Goal: Complete application form

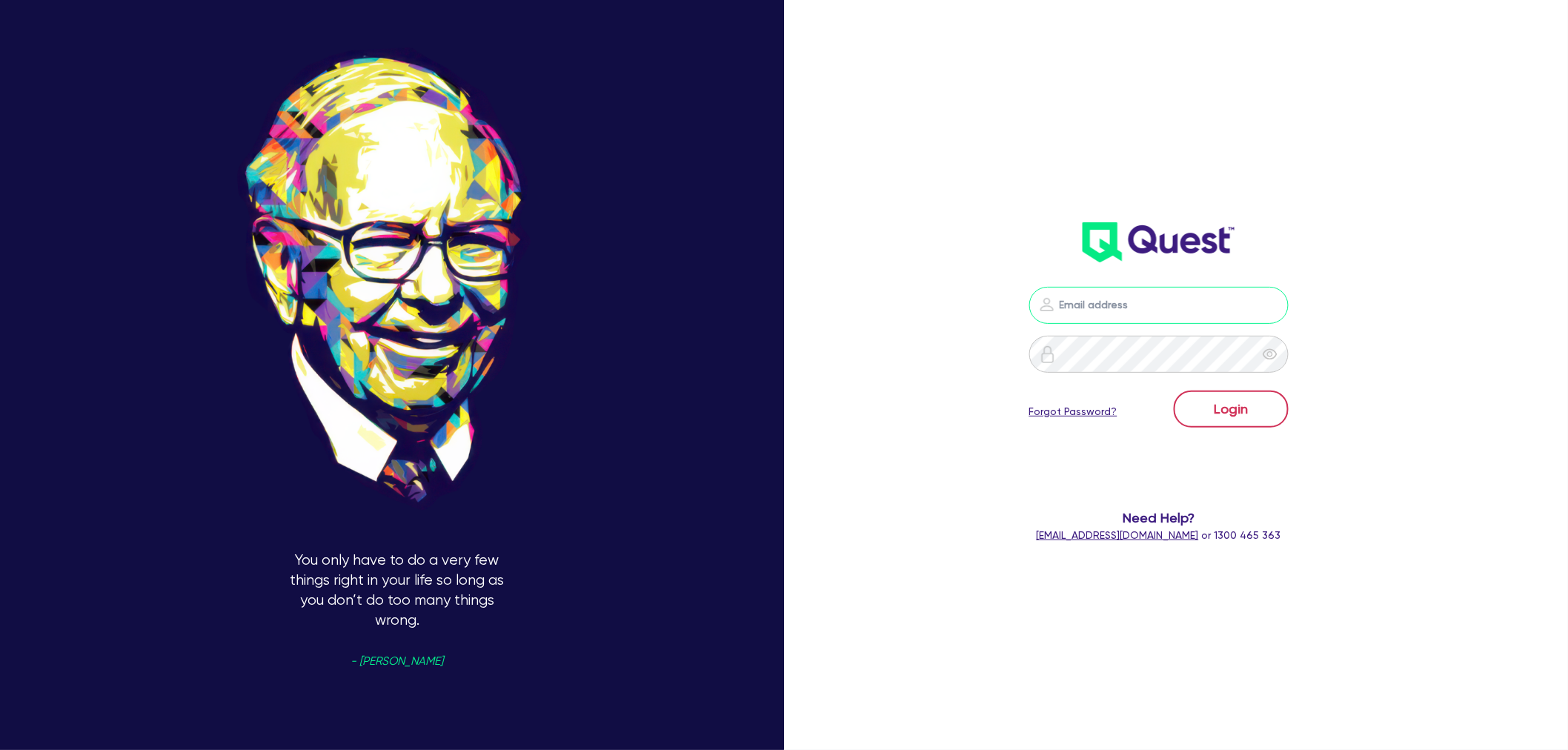
type input "[EMAIL_ADDRESS][PERSON_NAME][DOMAIN_NAME]"
click at [1202, 409] on button "Login" at bounding box center [1231, 408] width 114 height 37
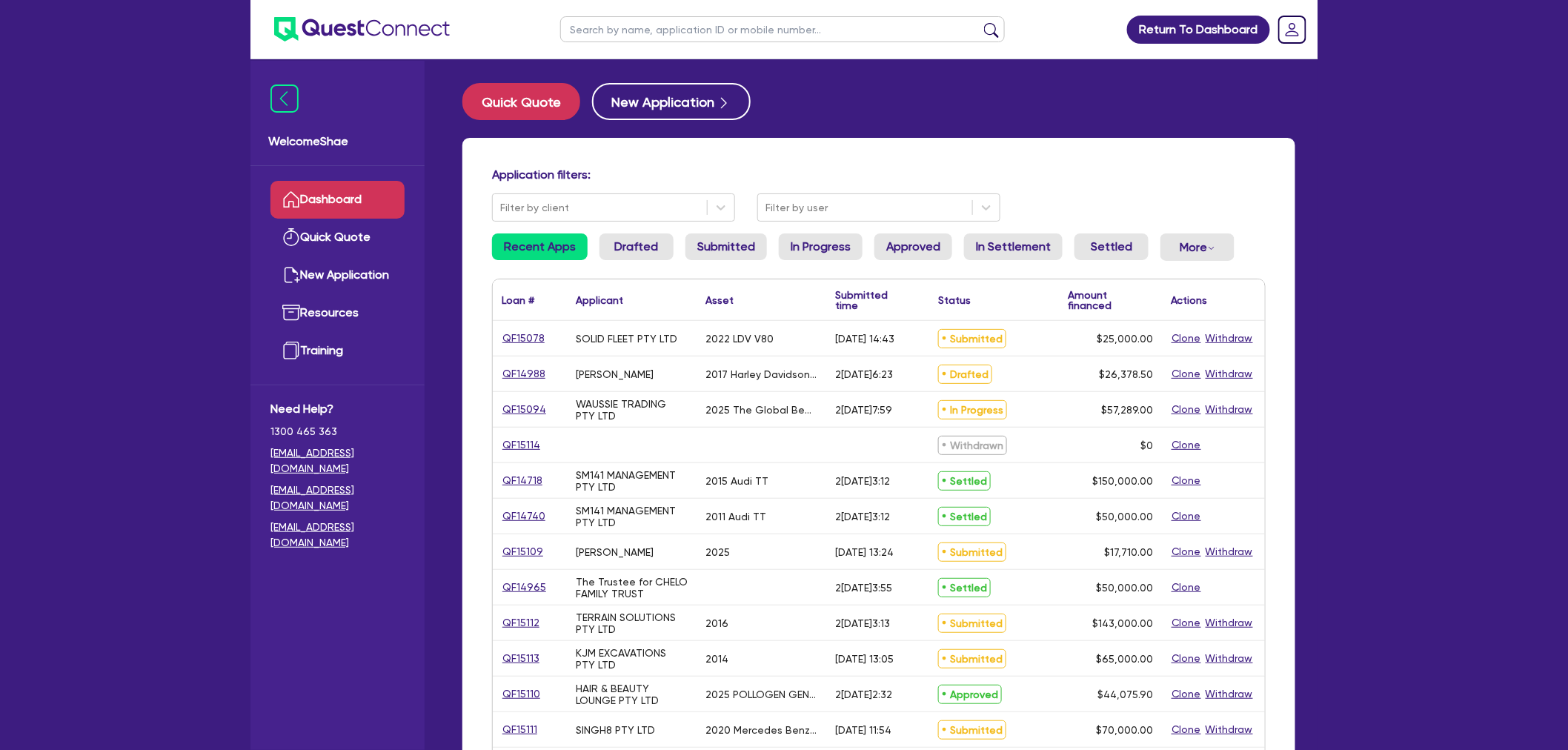
click at [658, 32] on input "text" at bounding box center [782, 29] width 445 height 26
type input "seti"
click at [980, 22] on button "submit" at bounding box center [992, 32] width 24 height 21
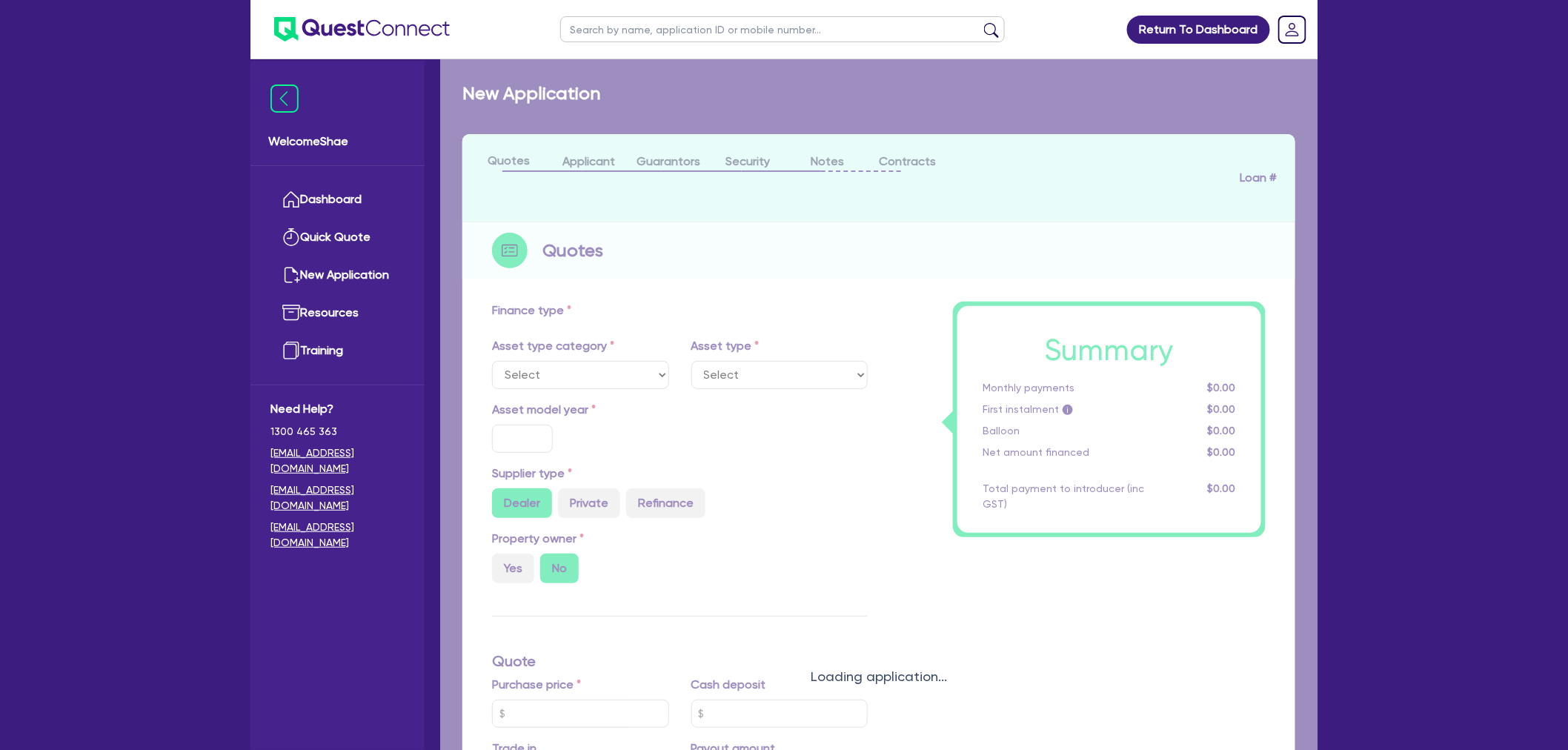
select select "CARS_AND_LIGHT_TRUCKS"
type input "2025"
radio input "true"
type input "50,000"
type input "8.99"
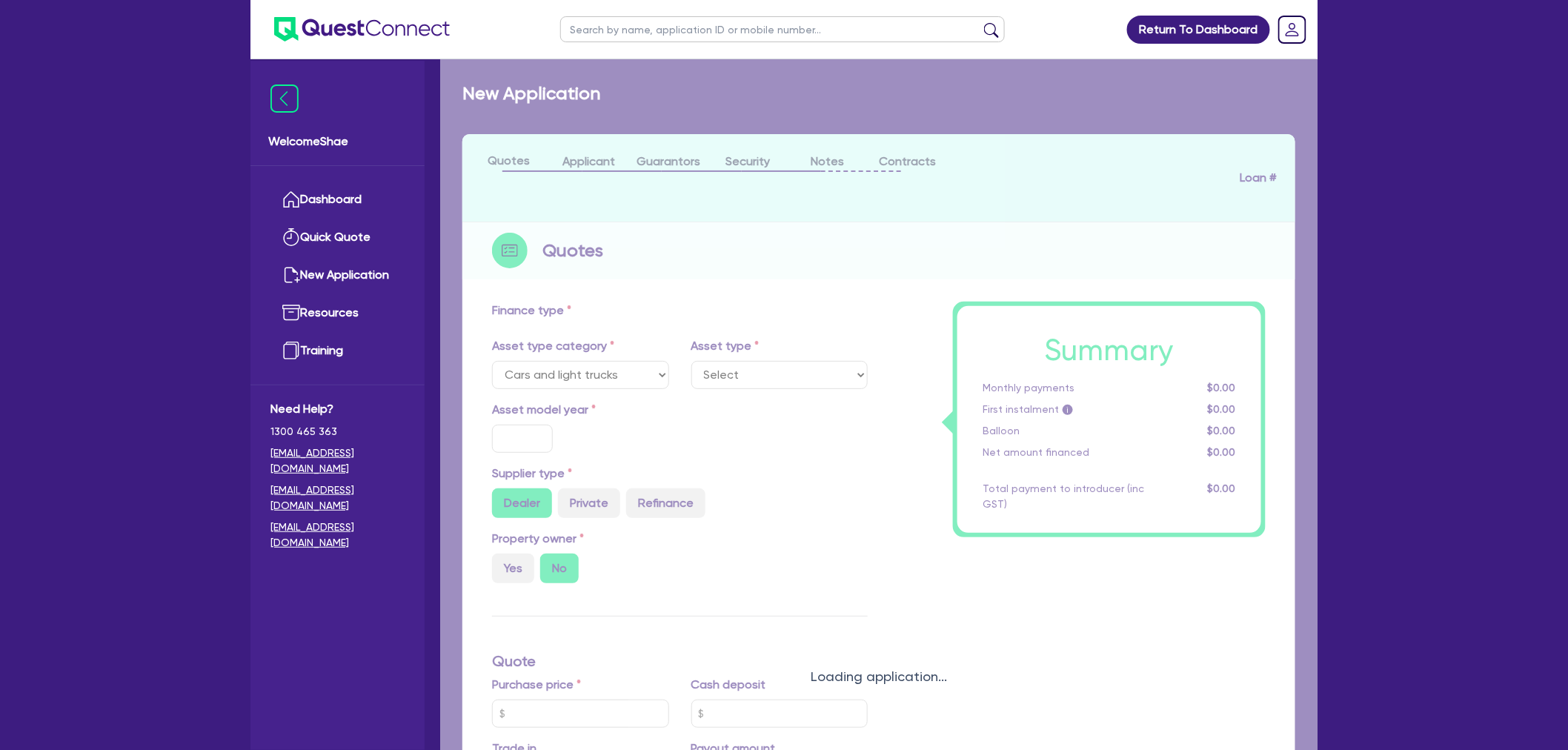
type input "1,400"
select select "PASSENGER_VEHICLES"
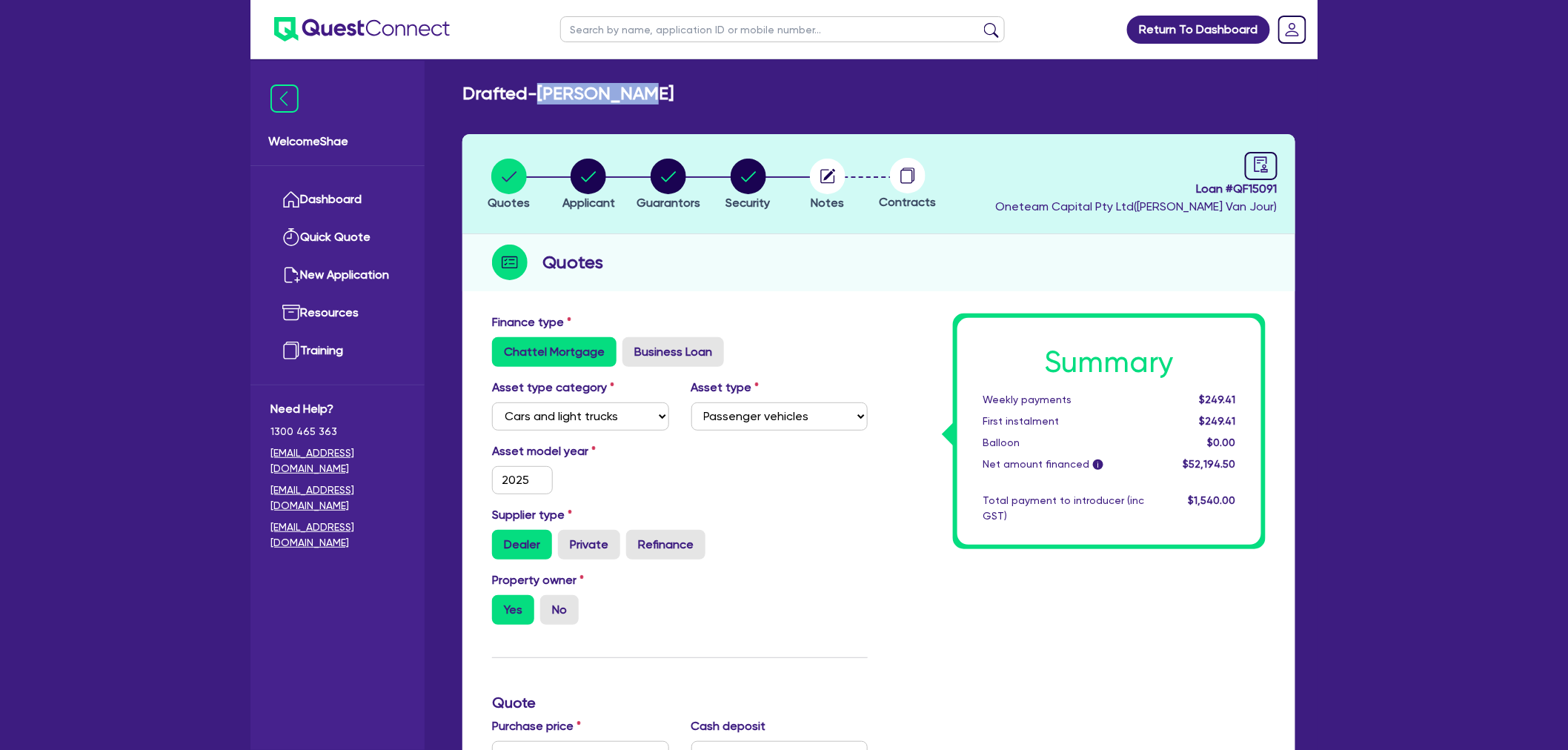
drag, startPoint x: 650, startPoint y: 87, endPoint x: 543, endPoint y: 91, distance: 107.1
click at [543, 91] on div "Drafted - [PERSON_NAME]" at bounding box center [878, 93] width 855 height 21
copy h2 "[PERSON_NAME]"
click at [687, 178] on div "button" at bounding box center [668, 177] width 64 height 36
select select "MR"
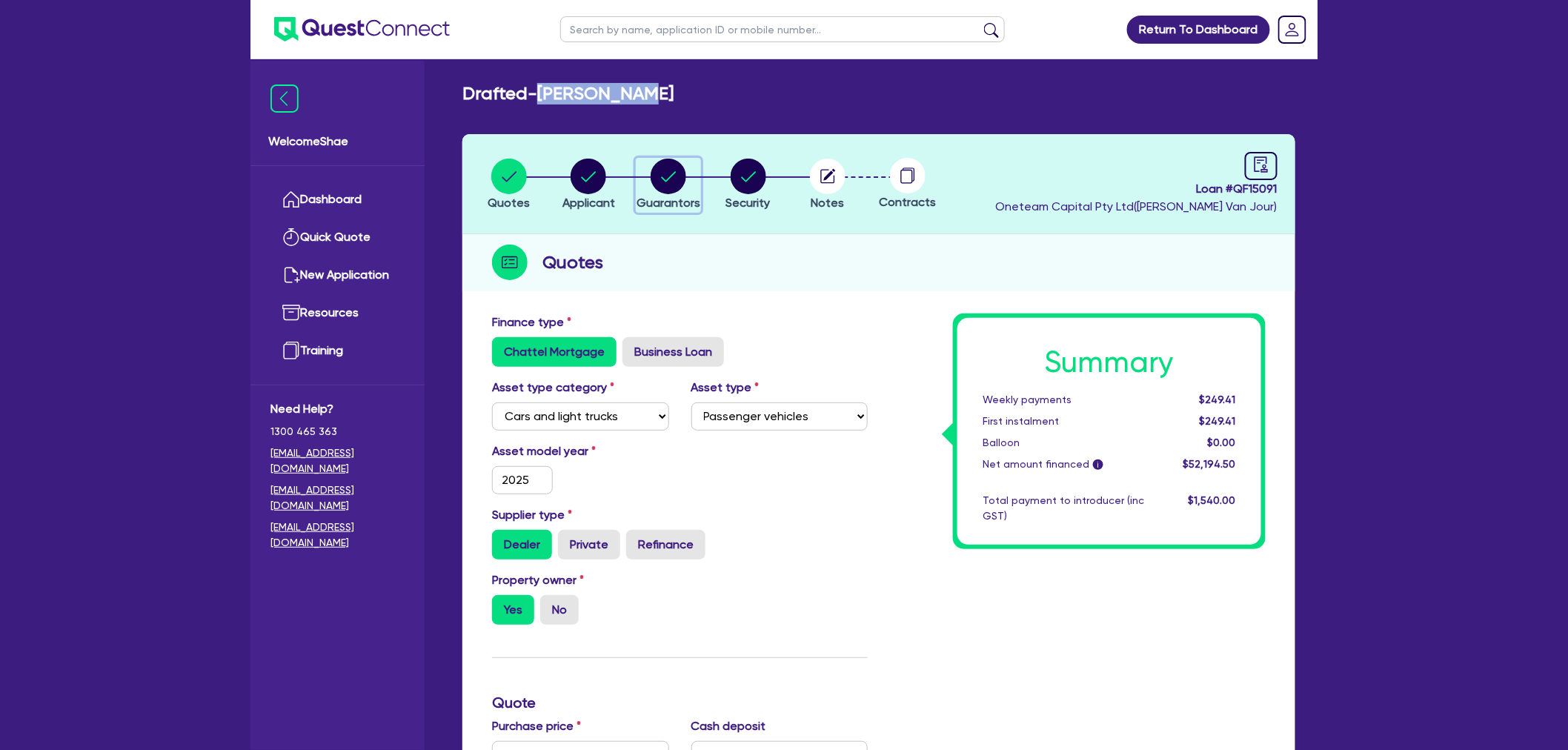
select select "QLD"
select select "DE_FACTO"
select select "CASH"
select select "MORTGAGE"
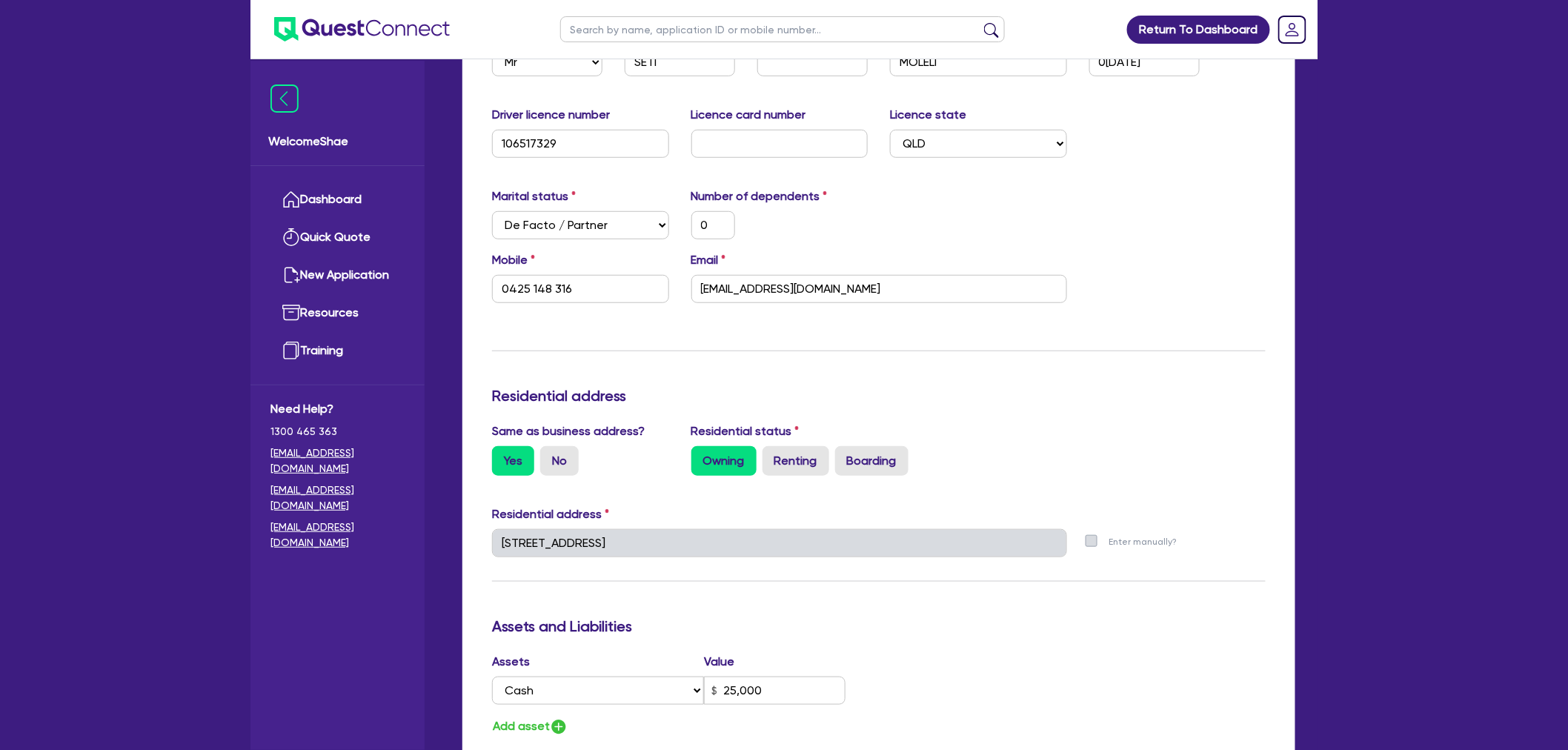
scroll to position [329, 0]
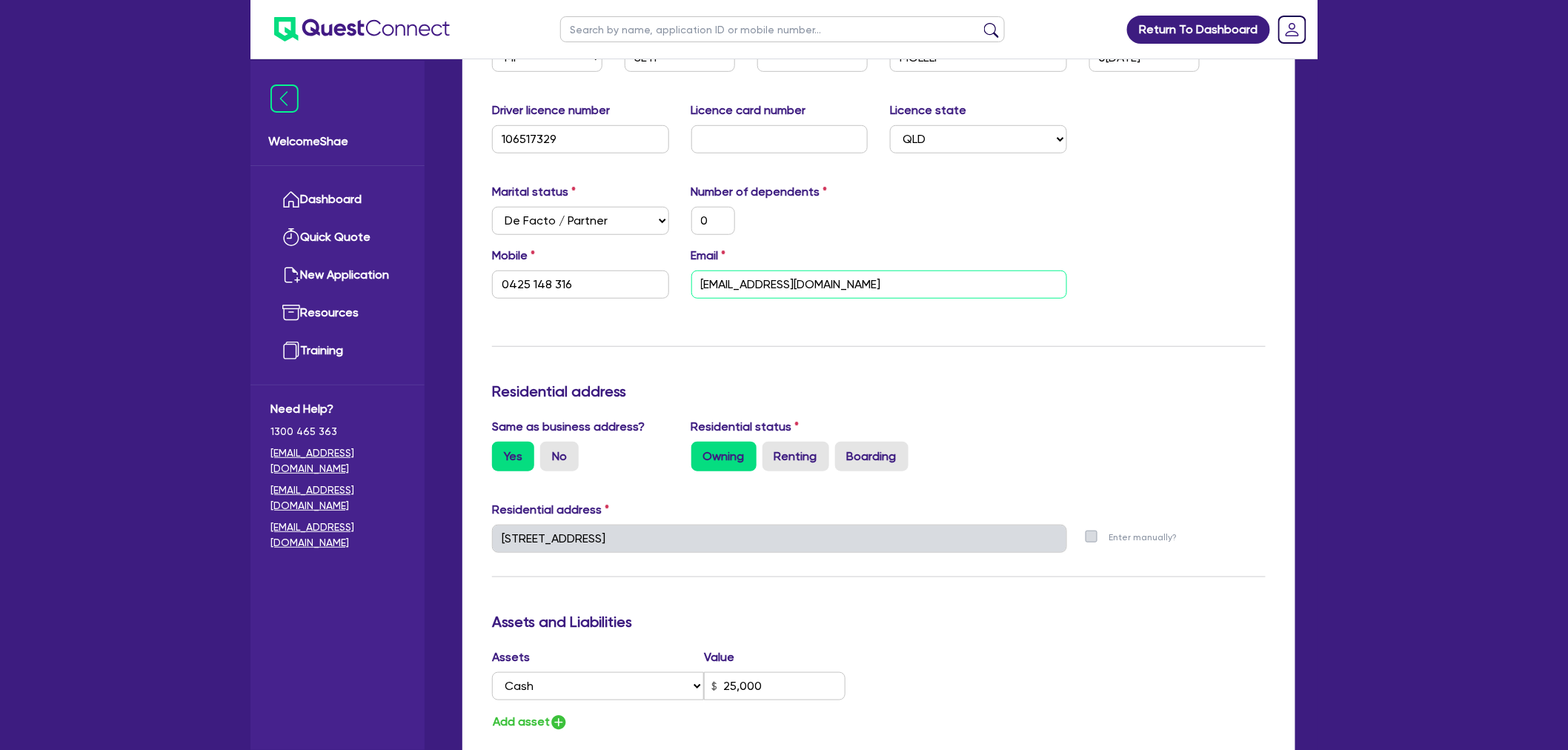
click at [789, 283] on input "[EMAIL_ADDRESS][DOMAIN_NAME]" at bounding box center [880, 284] width 376 height 28
drag, startPoint x: 582, startPoint y: 286, endPoint x: 408, endPoint y: 288, distance: 174.0
click at [408, 288] on div "Welcome Shae Dashboard Quick Quote New Application Ref Company Ref Salesperson …" at bounding box center [783, 536] width 1067 height 1730
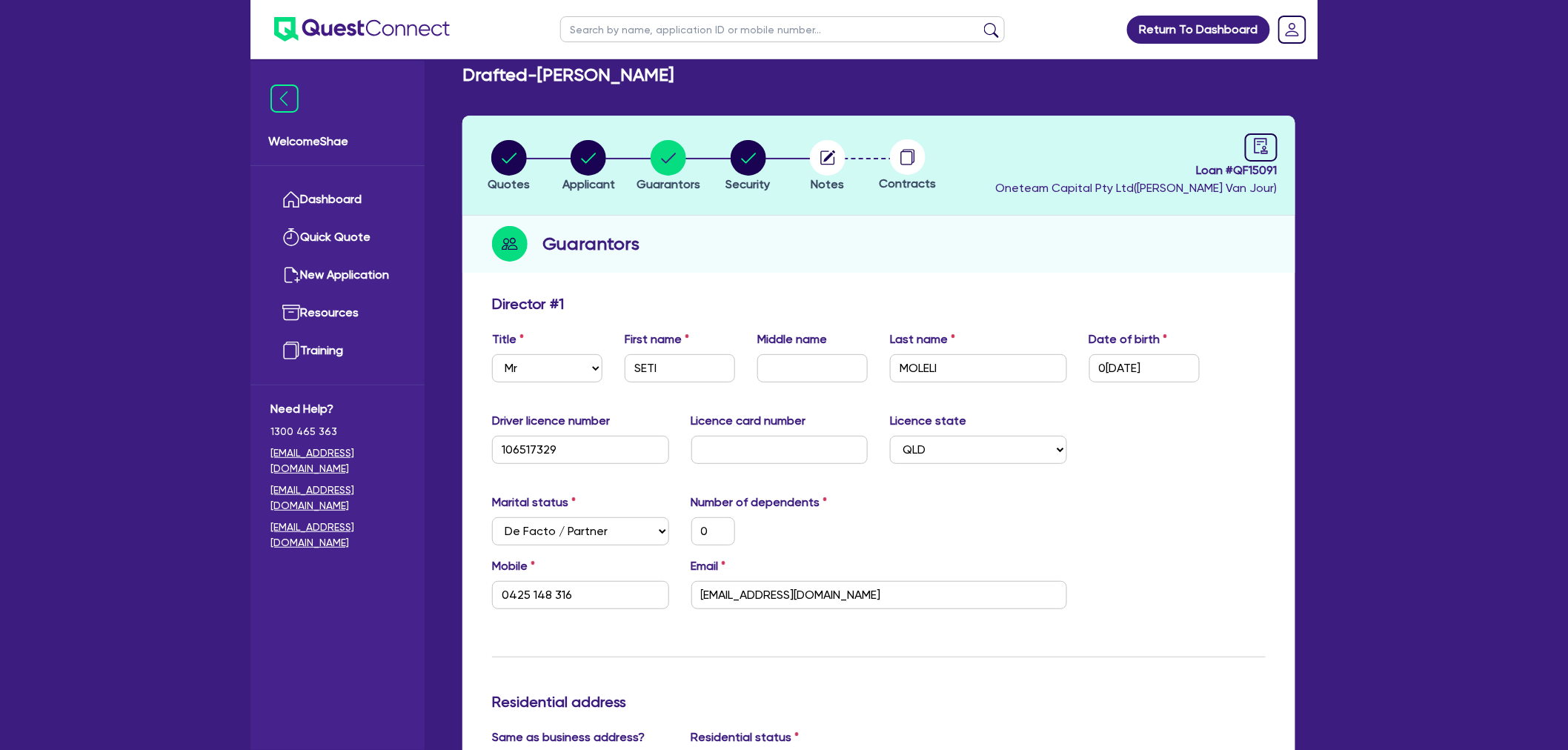
scroll to position [0, 0]
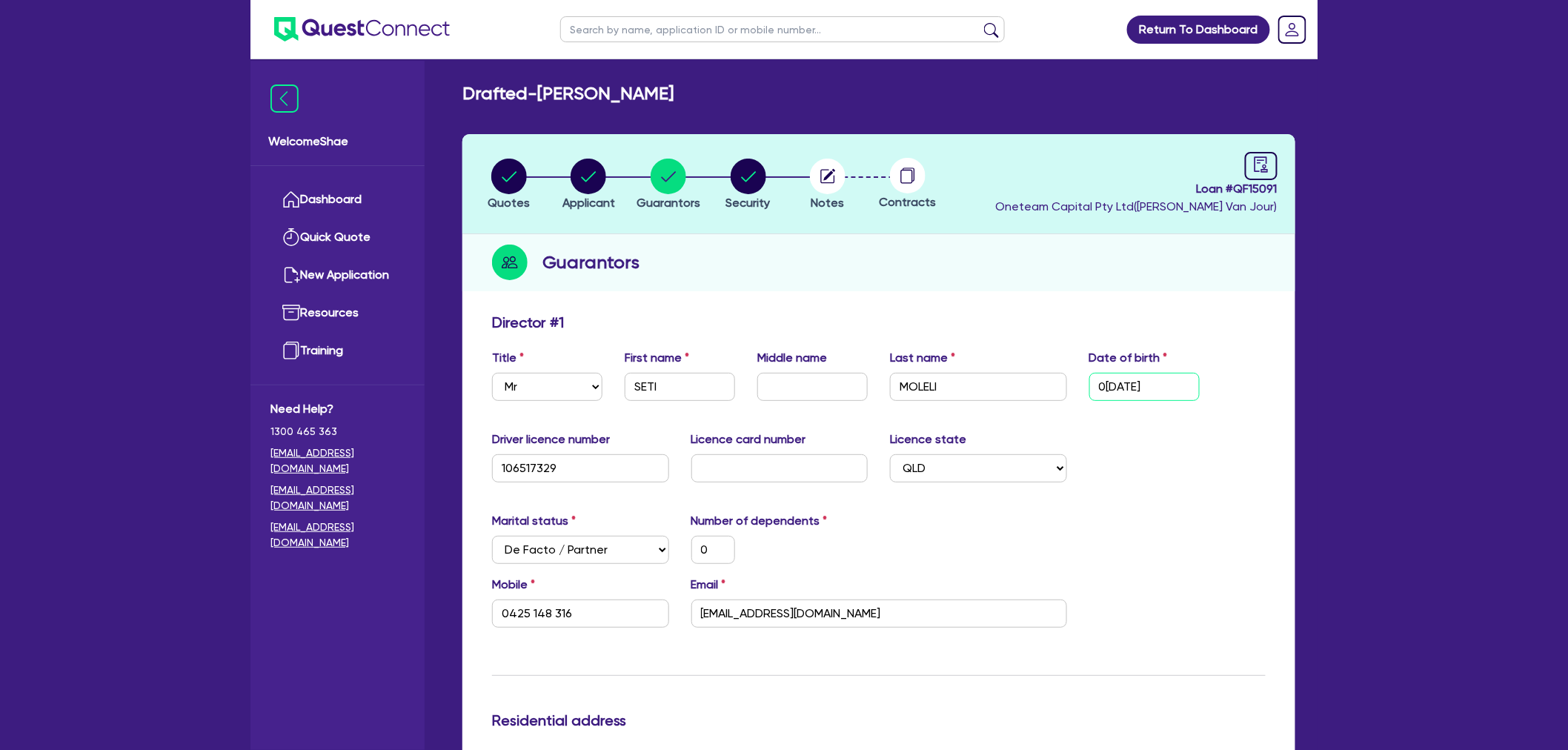
drag, startPoint x: 1176, startPoint y: 385, endPoint x: 1021, endPoint y: 371, distance: 155.6
click at [1021, 371] on div "Title Select Mr Mrs Ms Miss Dr First name SETI Middle name Last name MOLELI Dat…" at bounding box center [879, 381] width 796 height 64
drag, startPoint x: 826, startPoint y: 175, endPoint x: 827, endPoint y: 184, distance: 9.1
click at [826, 175] on circle "button" at bounding box center [828, 177] width 36 height 36
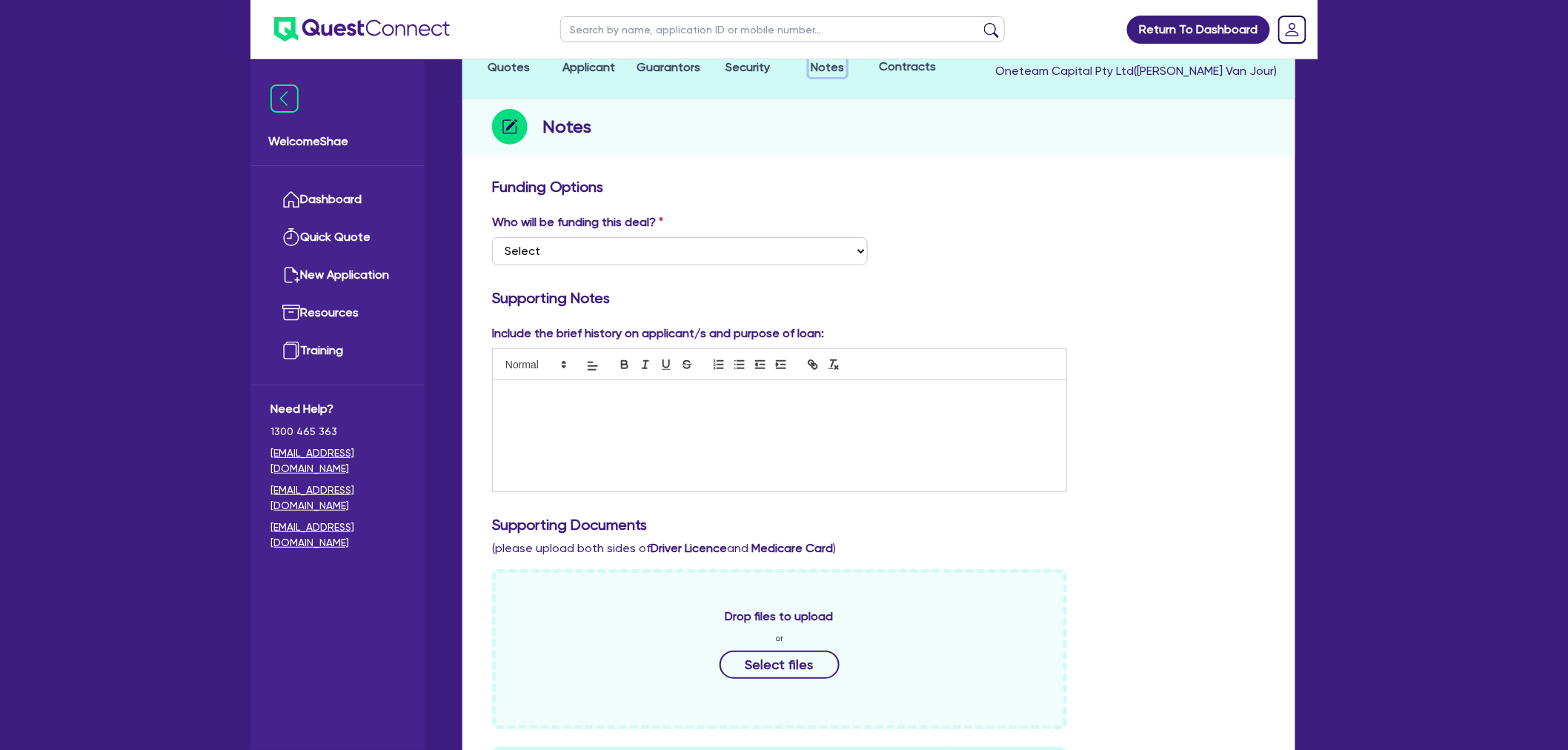
scroll to position [494, 0]
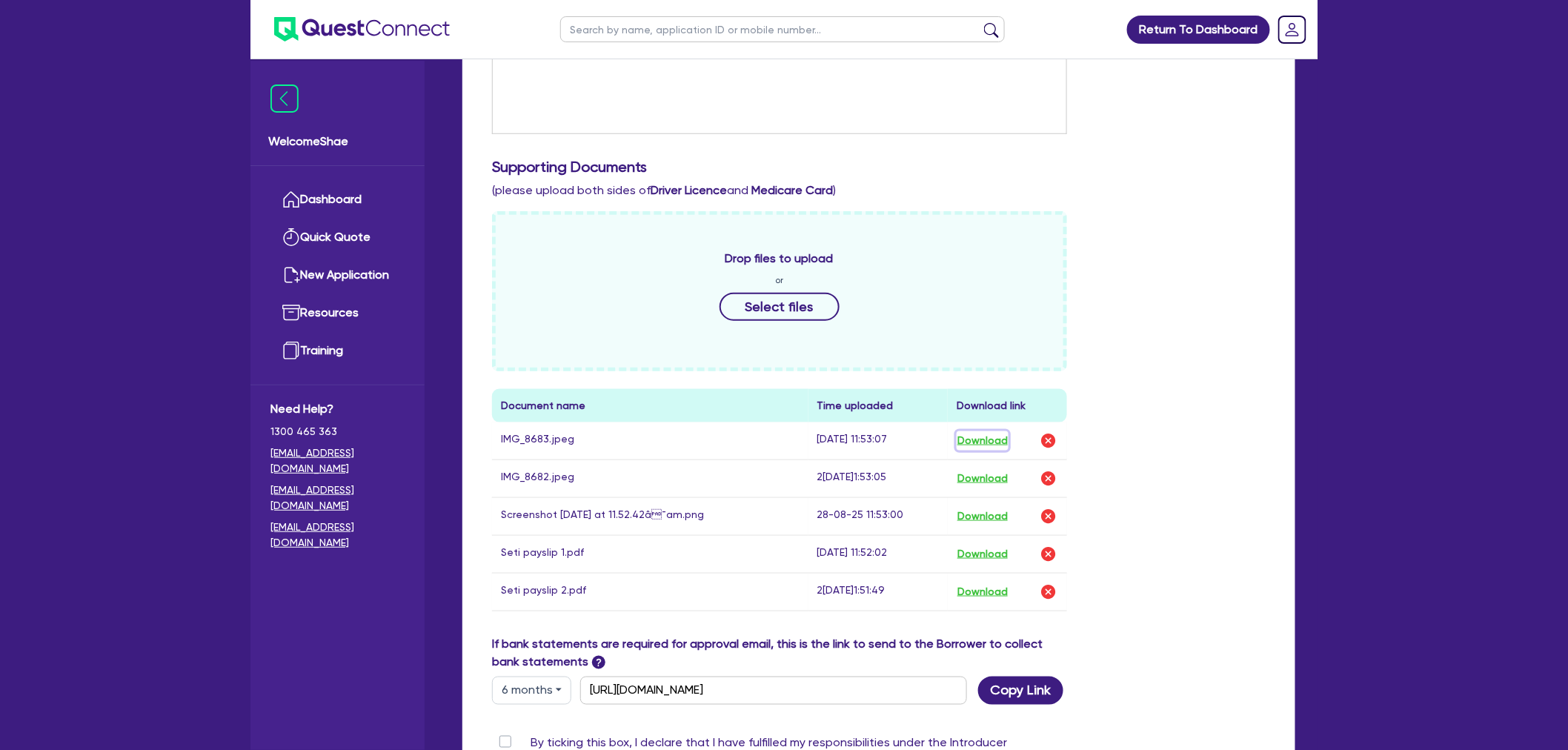
click at [974, 440] on button "Download" at bounding box center [982, 441] width 52 height 20
click at [980, 473] on button "Download" at bounding box center [982, 478] width 52 height 20
click at [981, 507] on button "Download" at bounding box center [982, 517] width 52 height 20
click at [981, 550] on button "Download" at bounding box center [982, 554] width 52 height 20
click at [980, 593] on button "Download" at bounding box center [982, 592] width 52 height 20
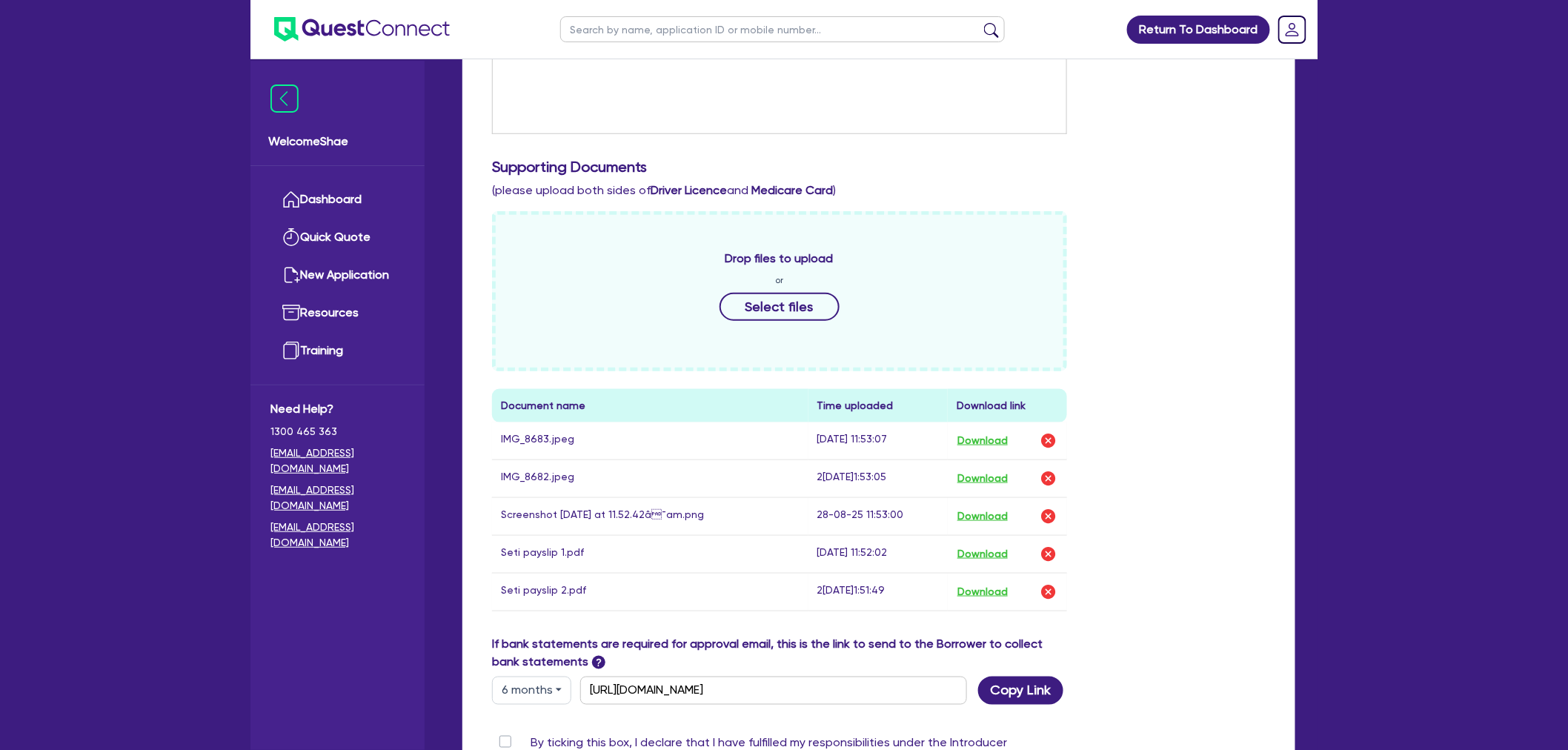
click at [424, 698] on div "Welcome Shae Dashboard Quick Quote New Application Ref Company Ref Salesperson …" at bounding box center [337, 405] width 174 height 689
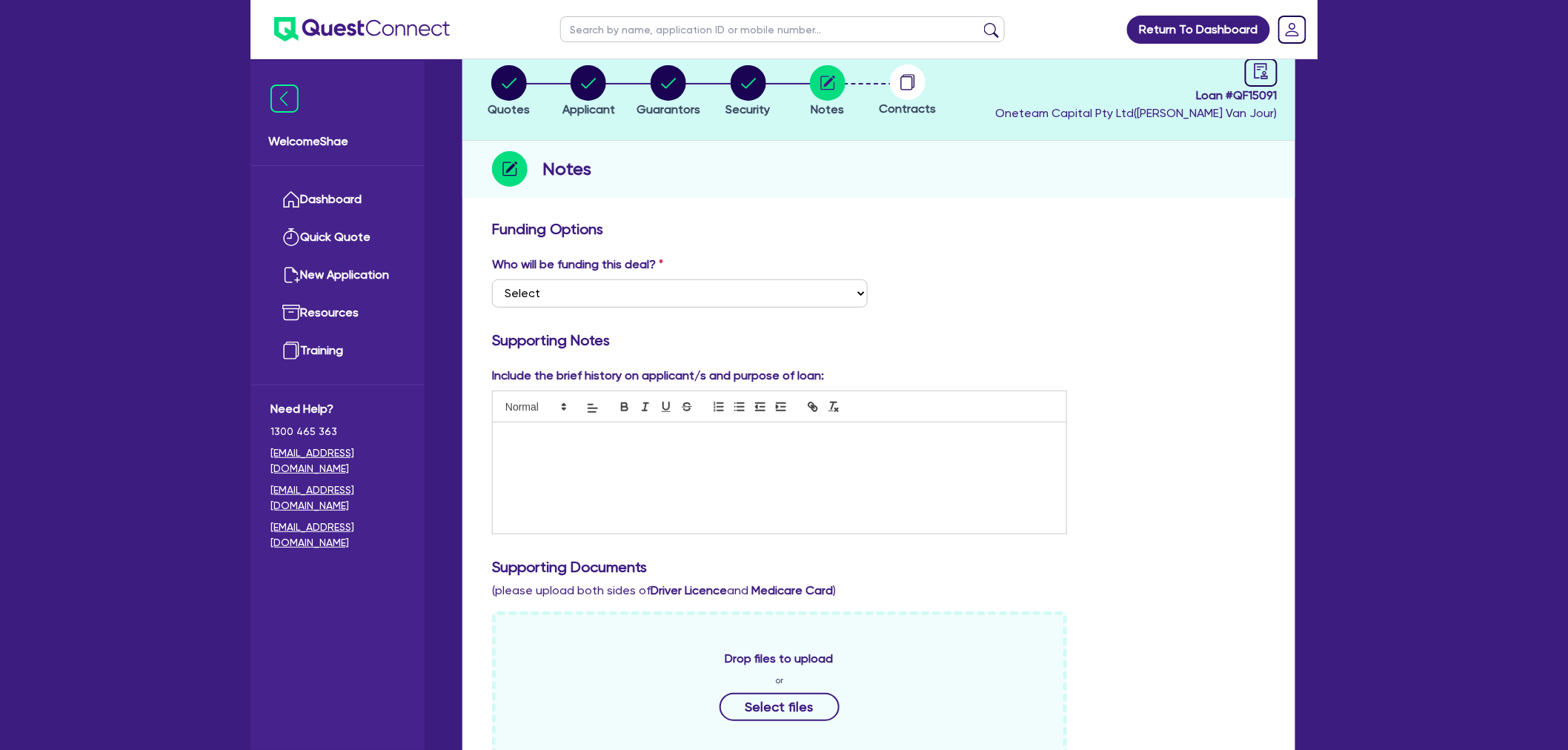
scroll to position [0, 0]
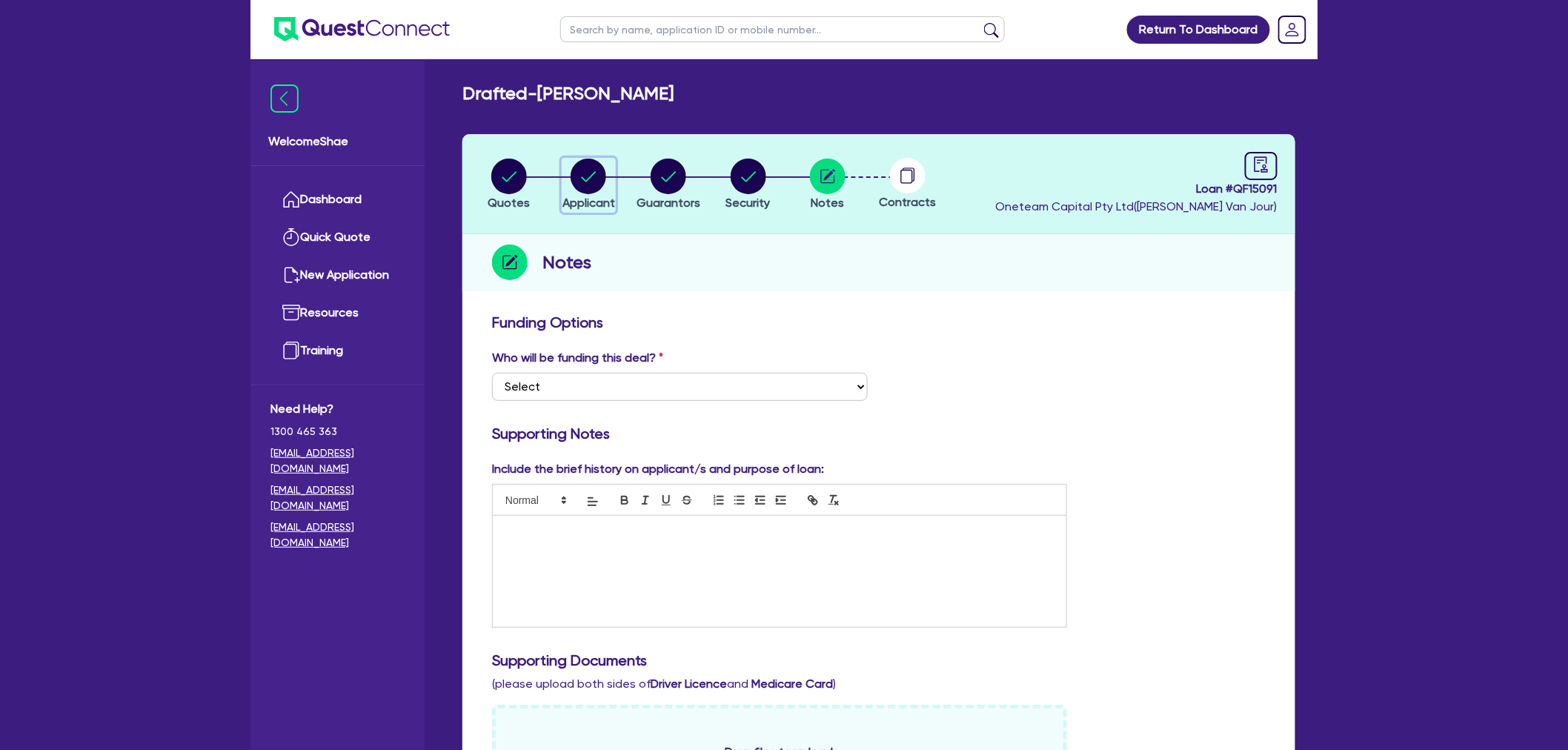
click at [588, 182] on circle "button" at bounding box center [588, 177] width 36 height 36
select select "SOLE_TRADER"
select select "ADMINISTRATIVE_SUPPORT"
select select "ADMINISTRATIVE"
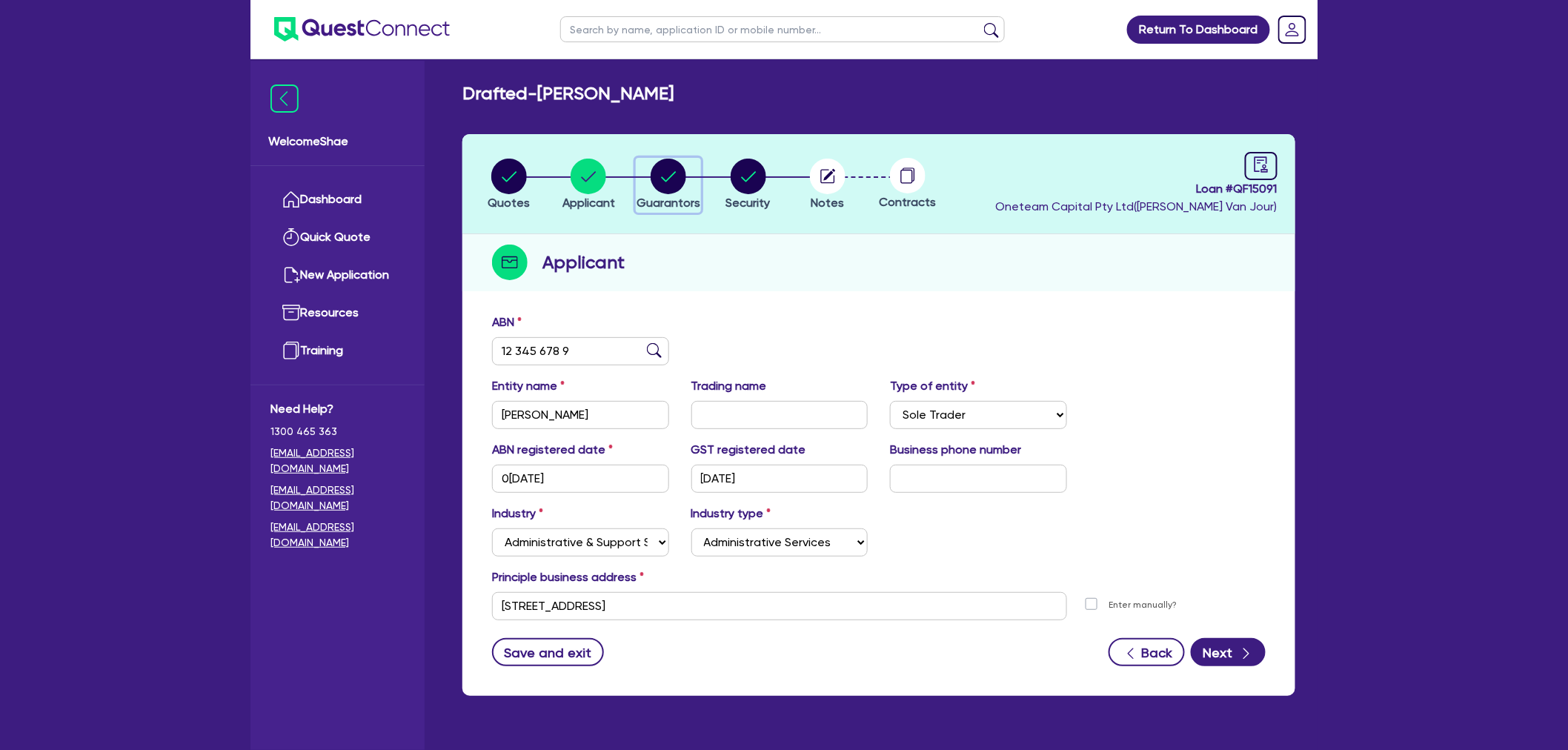
click at [675, 173] on circle "button" at bounding box center [669, 177] width 36 height 36
select select "MR"
select select "QLD"
select select "DE_FACTO"
select select "CASH"
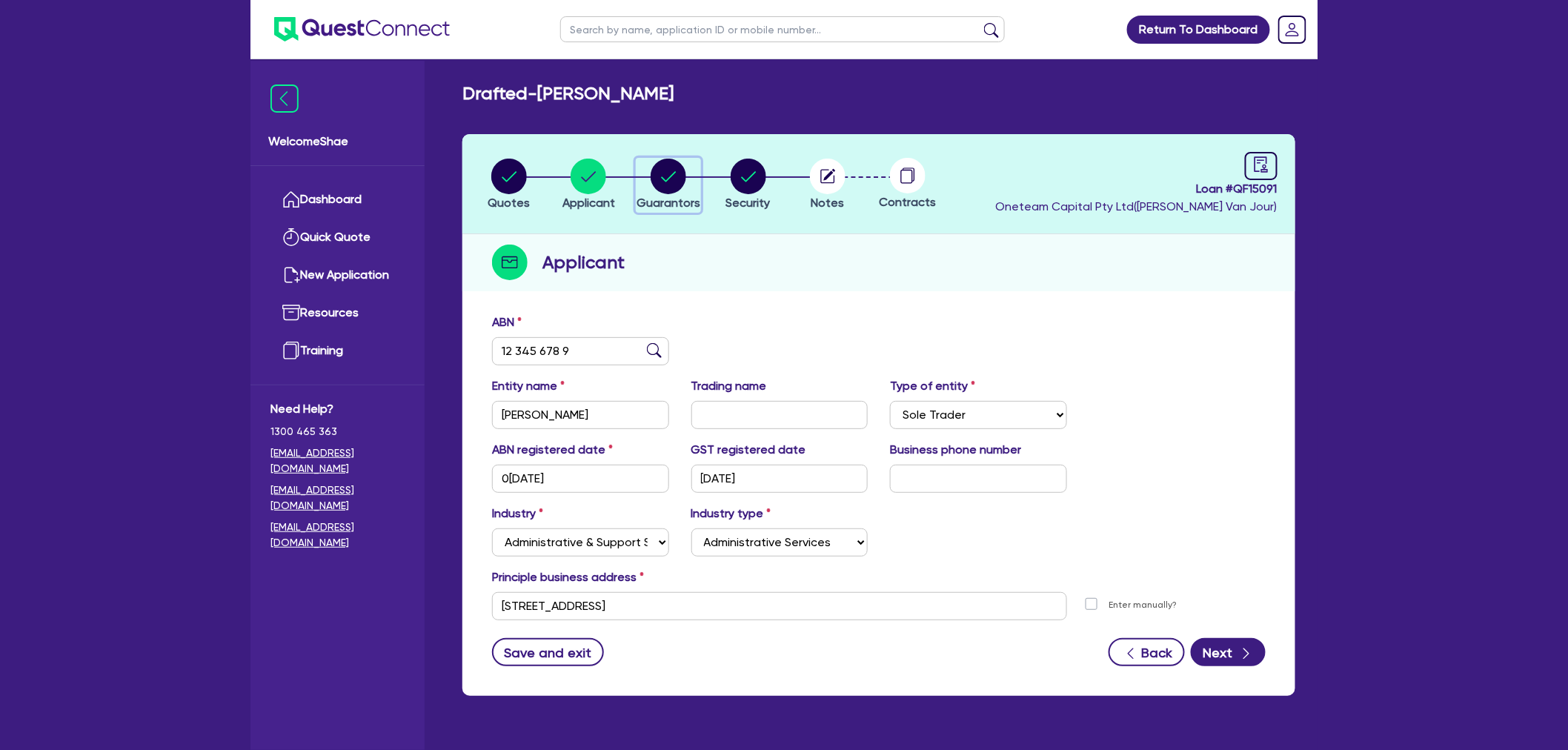
select select "MORTGAGE"
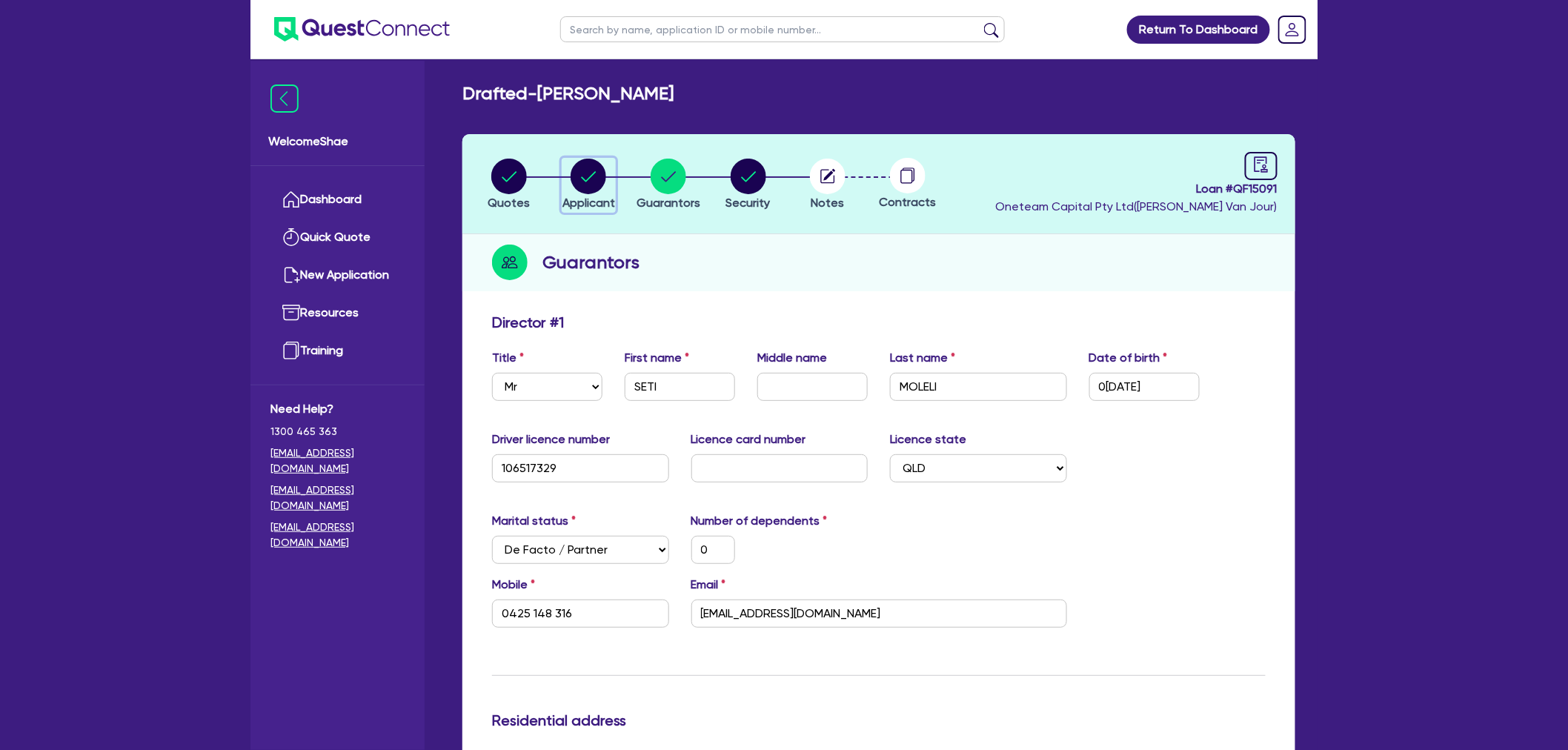
click at [588, 190] on circle "button" at bounding box center [588, 177] width 36 height 36
select select "SOLE_TRADER"
select select "ADMINISTRATIVE_SUPPORT"
select select "ADMINISTRATIVE"
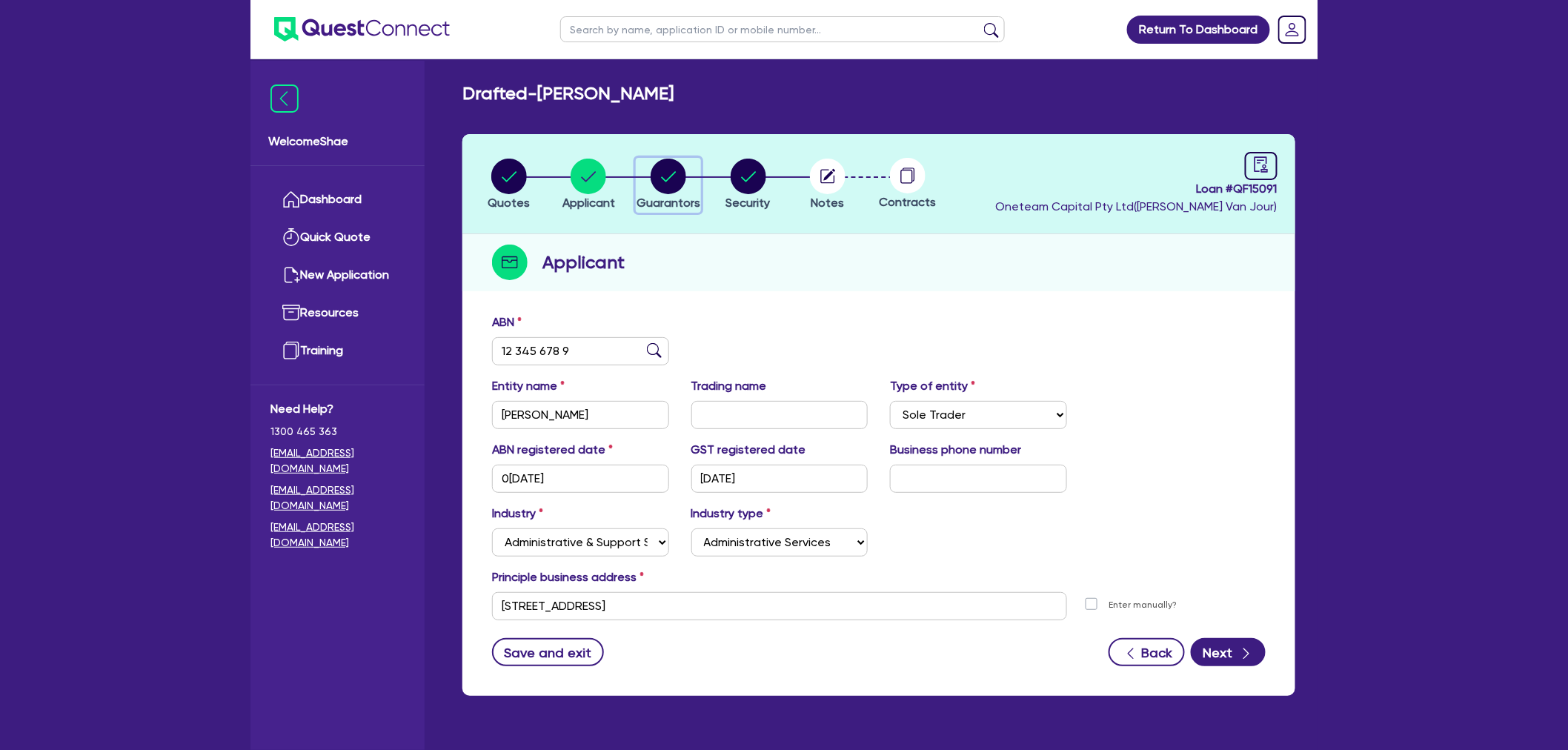
click at [649, 184] on div "button" at bounding box center [668, 177] width 64 height 36
select select "MR"
select select "QLD"
select select "DE_FACTO"
select select "CASH"
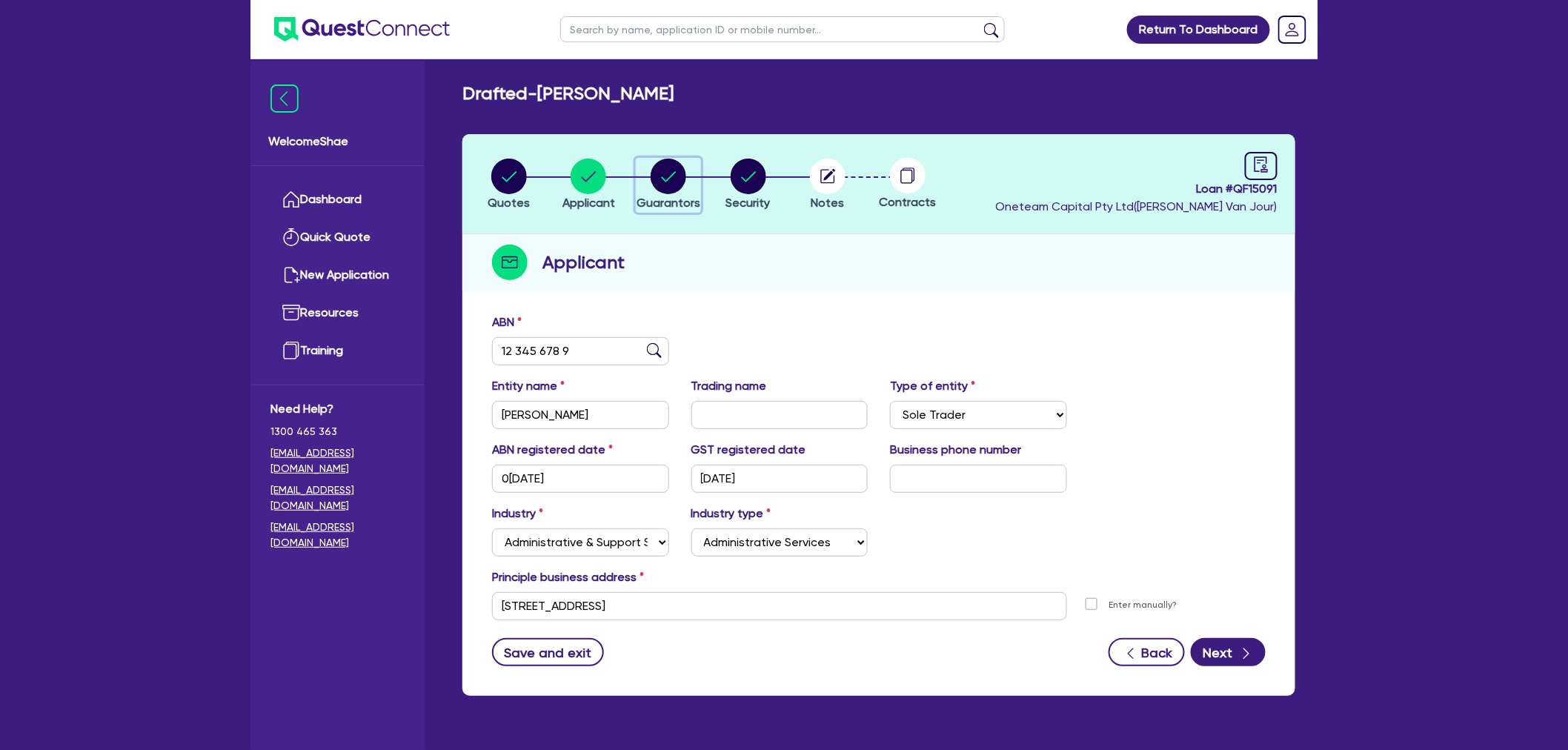
select select "MORTGAGE"
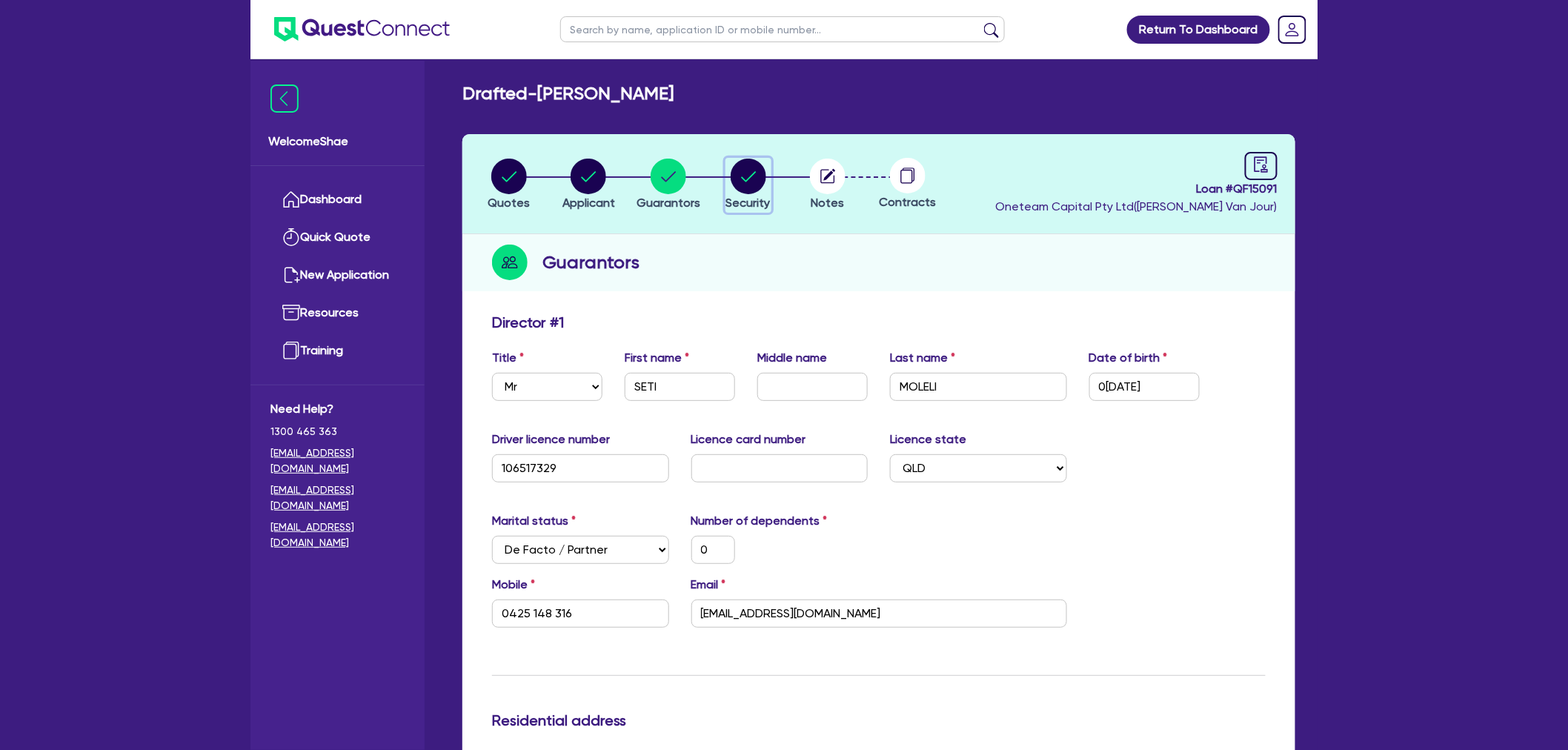
click at [759, 188] on circle "button" at bounding box center [749, 177] width 36 height 36
select select "CARS_AND_LIGHT_TRUCKS"
select select "PASSENGER_VEHICLES"
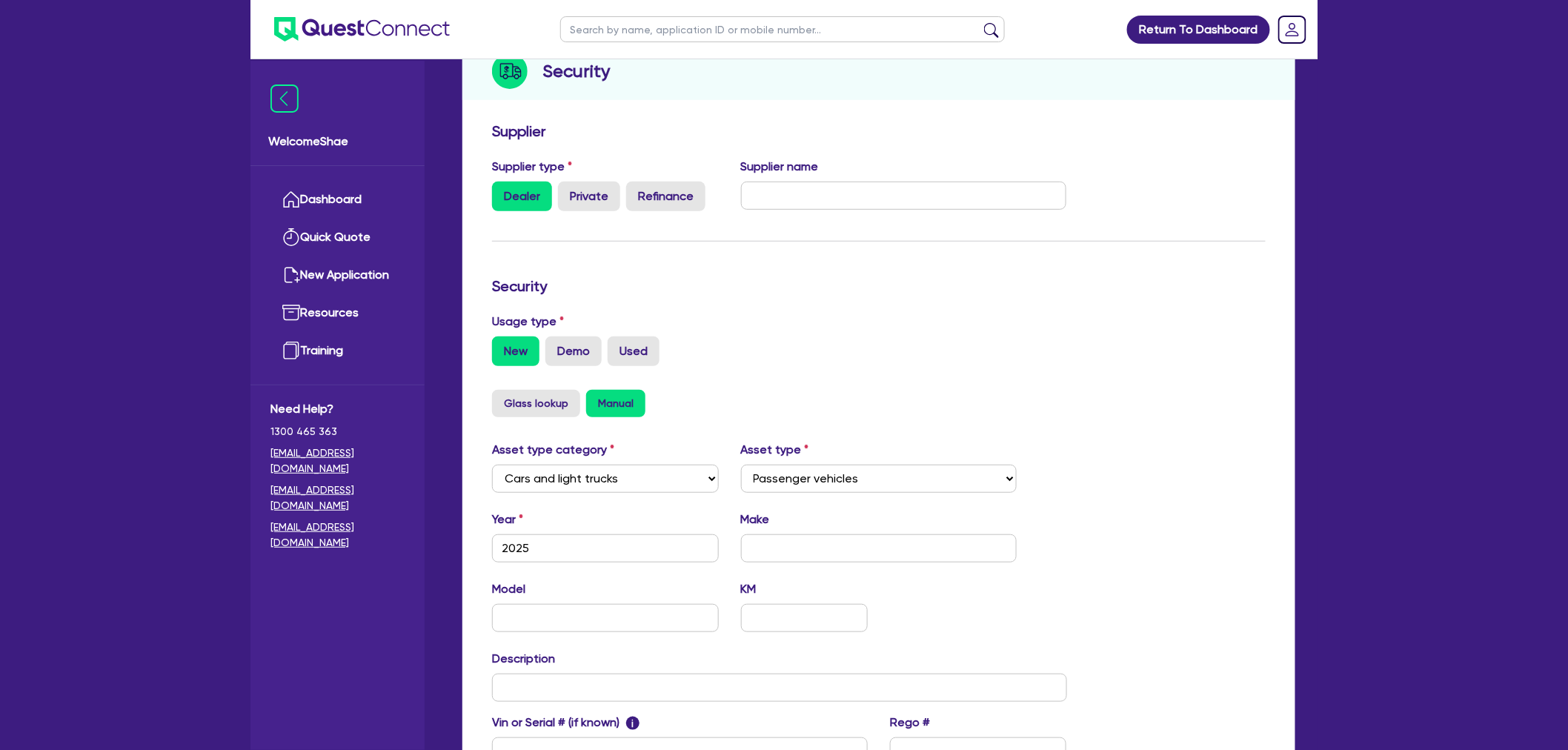
scroll to position [173, 0]
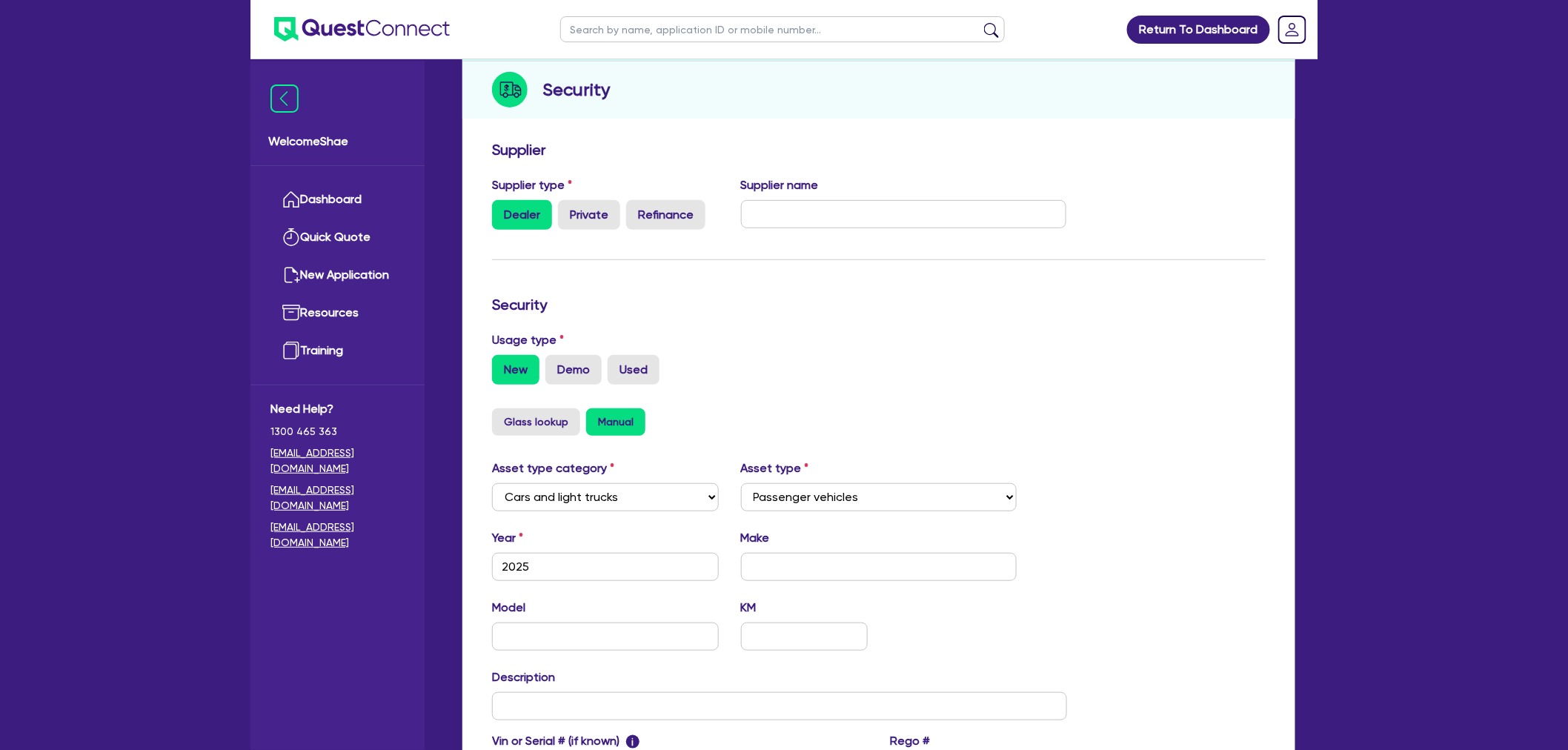
drag, startPoint x: 1296, startPoint y: 324, endPoint x: 1270, endPoint y: 313, distance: 28.2
click at [1296, 324] on div "Quotes Applicant [GEOGRAPHIC_DATA] Security Notes Contracts Loan # QF15091 Onet…" at bounding box center [878, 428] width 855 height 934
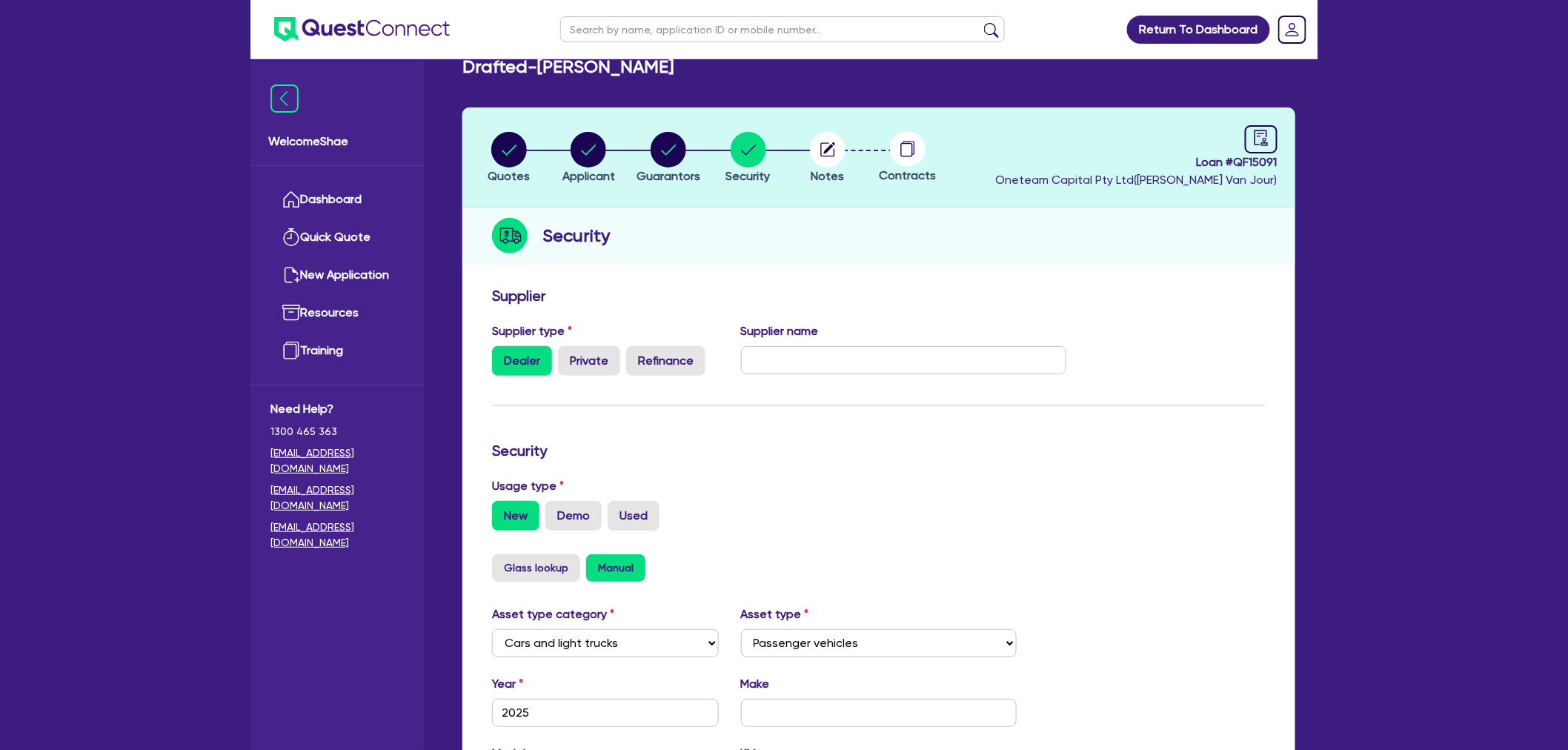
scroll to position [0, 0]
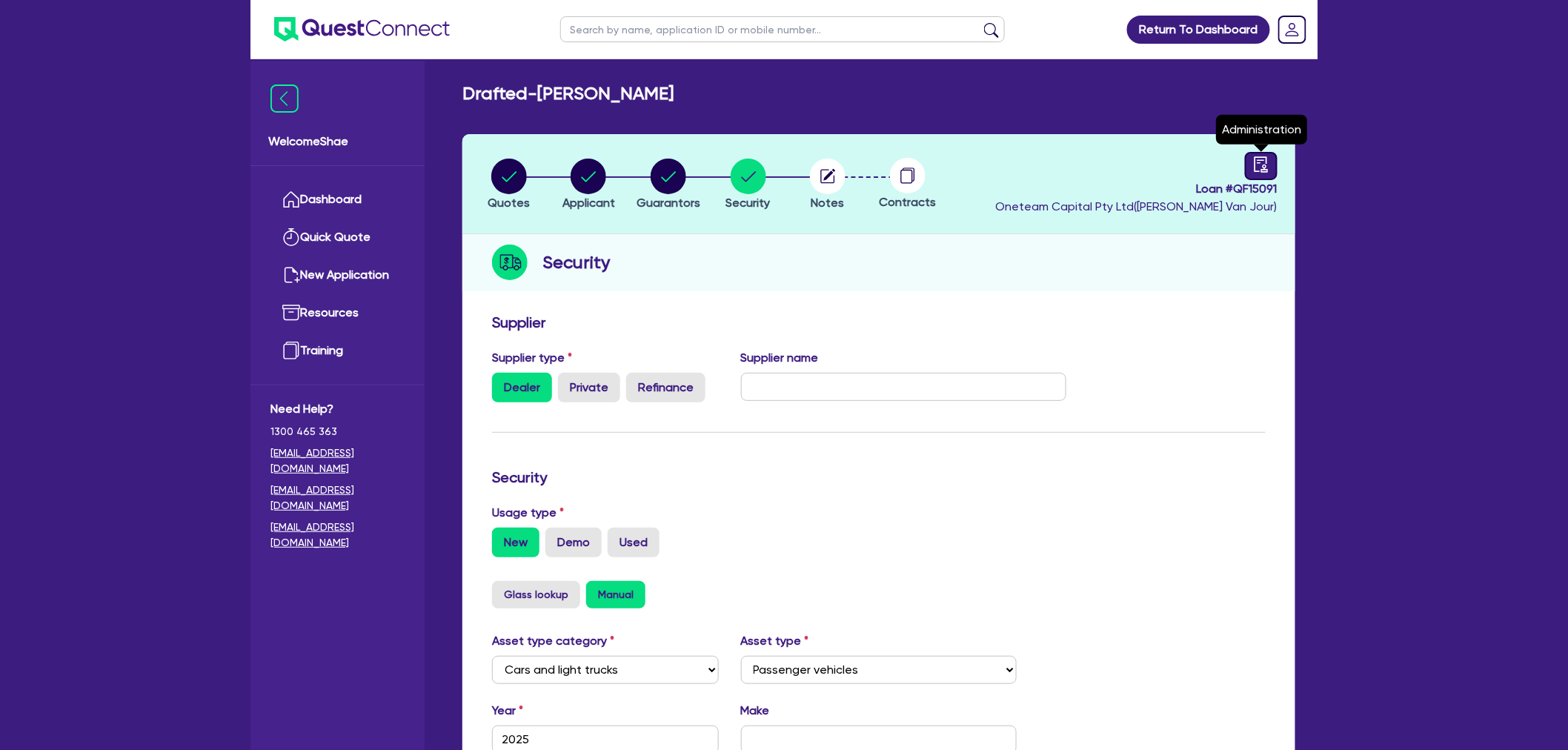
click at [1262, 169] on icon "audit" at bounding box center [1261, 164] width 14 height 15
select select "DRAFTED_NEW"
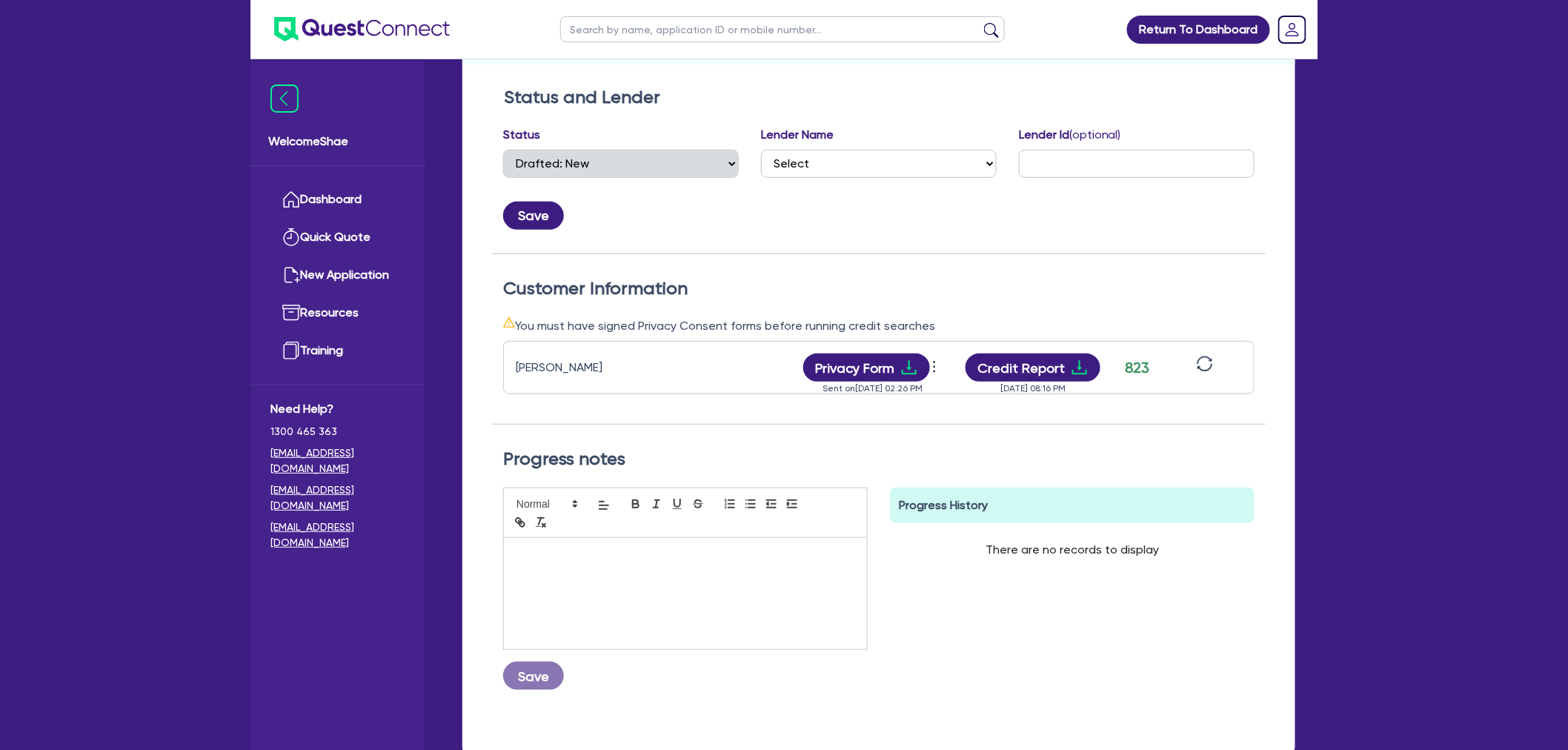
scroll to position [247, 0]
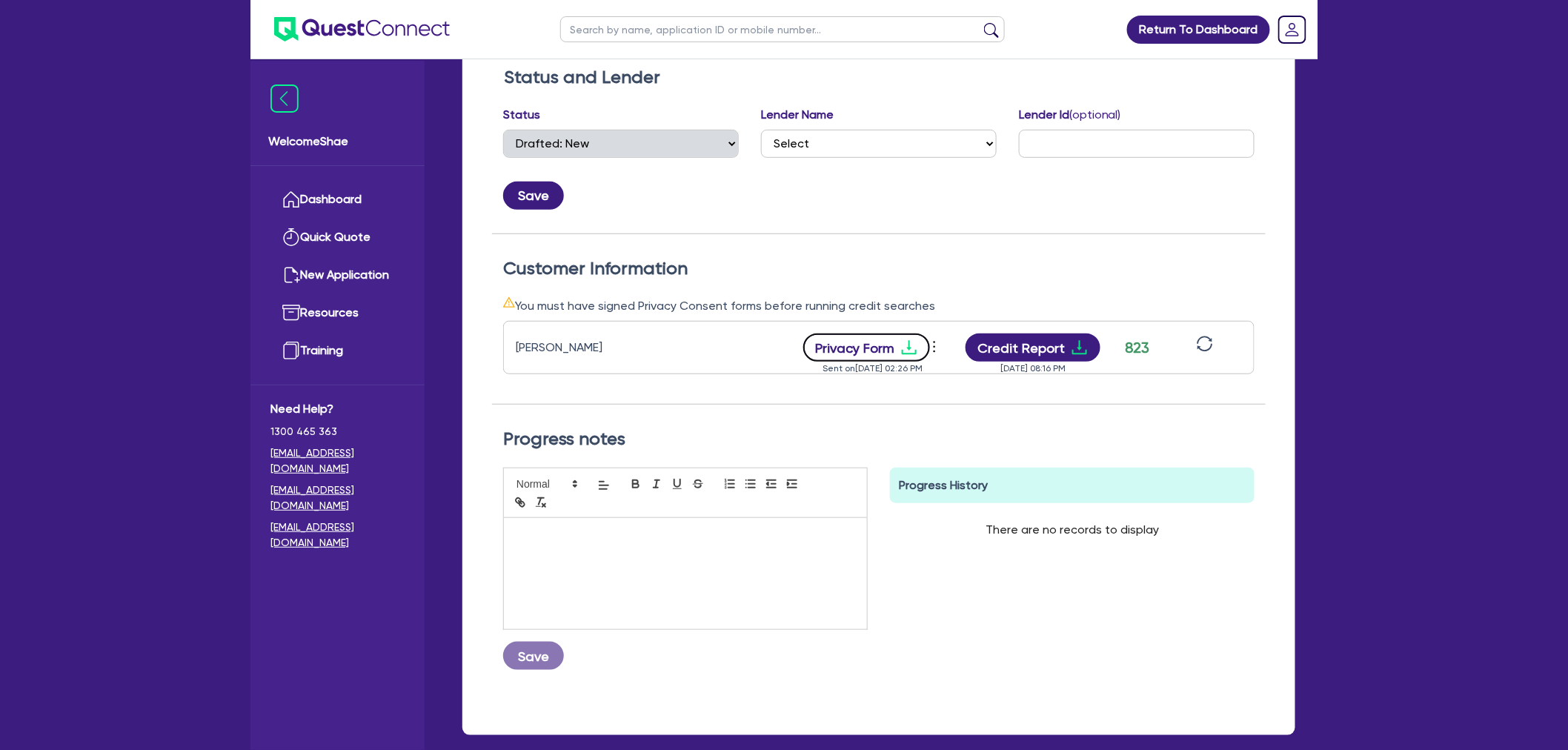
click at [865, 342] on button "Privacy Form" at bounding box center [867, 347] width 127 height 28
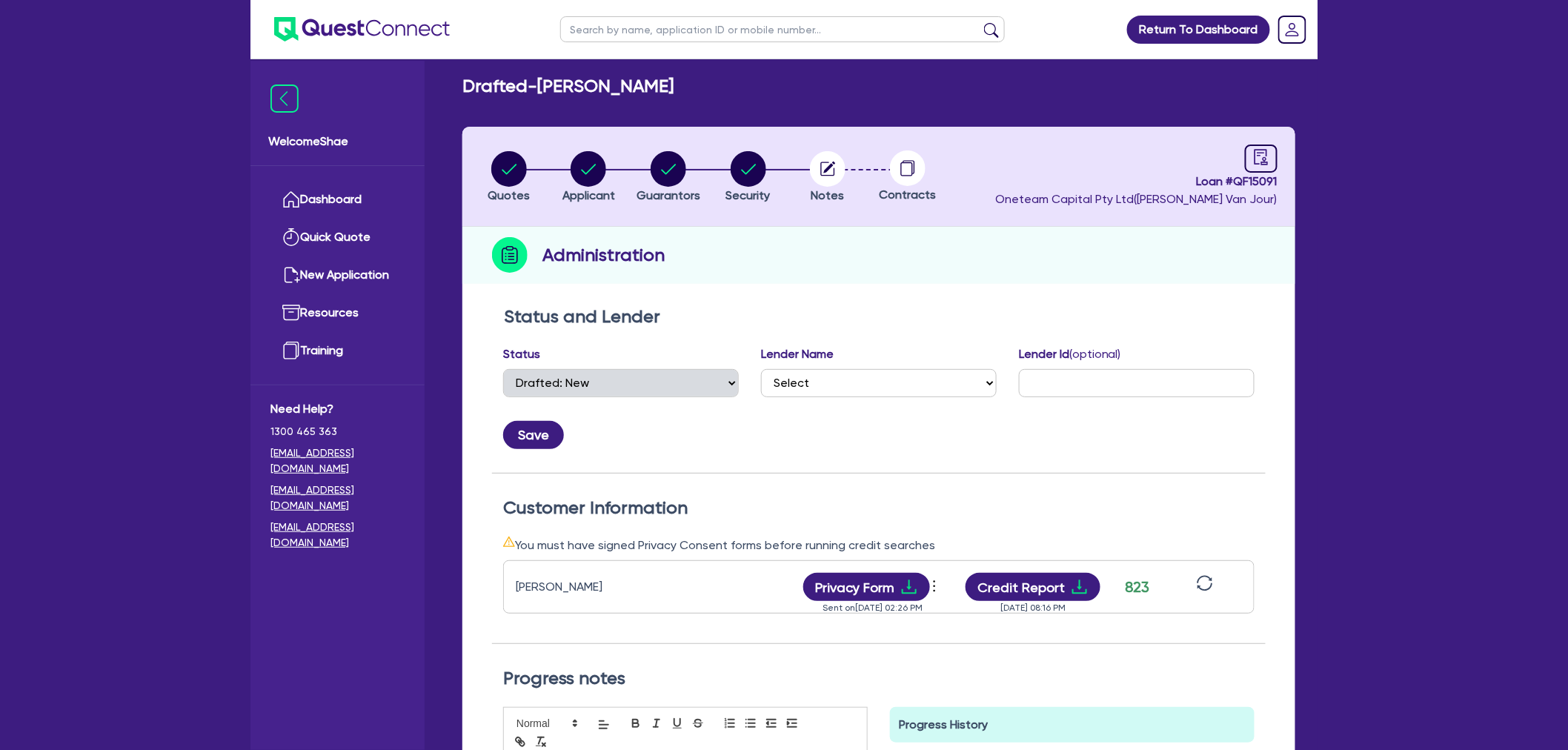
scroll to position [0, 0]
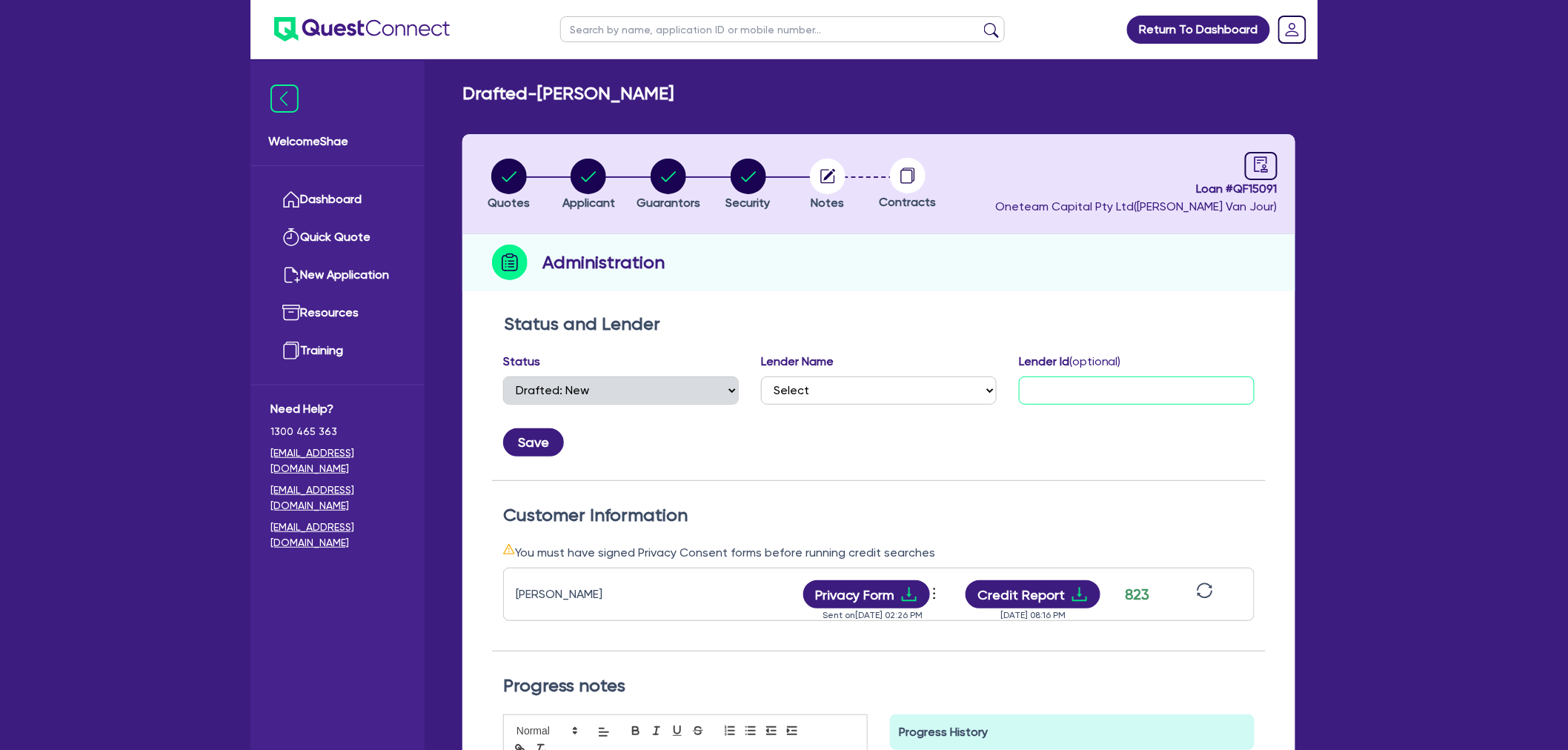
drag, startPoint x: 1105, startPoint y: 393, endPoint x: 1090, endPoint y: 396, distance: 15.3
click at [1105, 393] on input "text" at bounding box center [1137, 390] width 236 height 28
paste input "80301574"
type input "80301574"
click at [535, 438] on button "Save" at bounding box center [533, 442] width 61 height 28
